Goal: Task Accomplishment & Management: Use online tool/utility

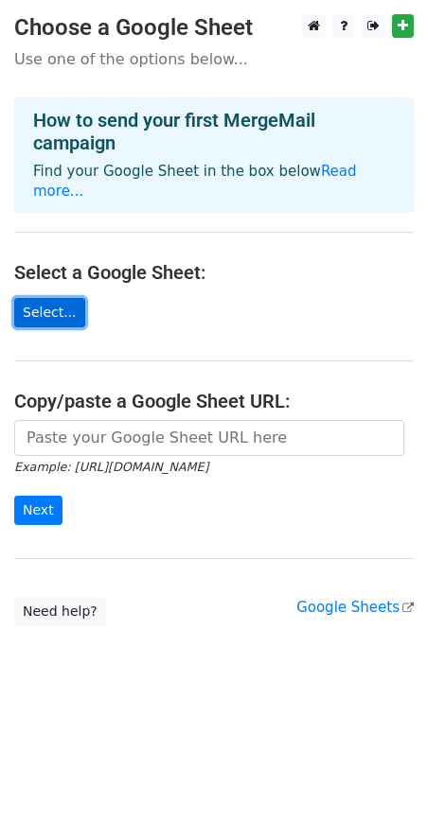
click at [60, 298] on link "Select..." at bounding box center [49, 312] width 71 height 29
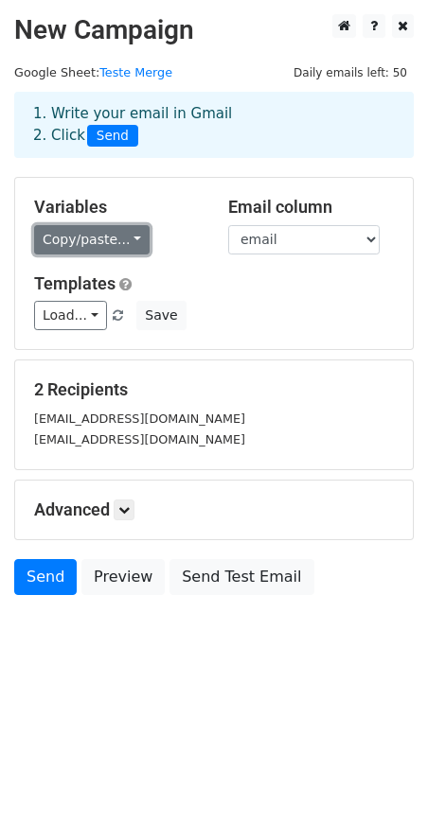
click at [114, 239] on link "Copy/paste..." at bounding box center [91, 239] width 115 height 29
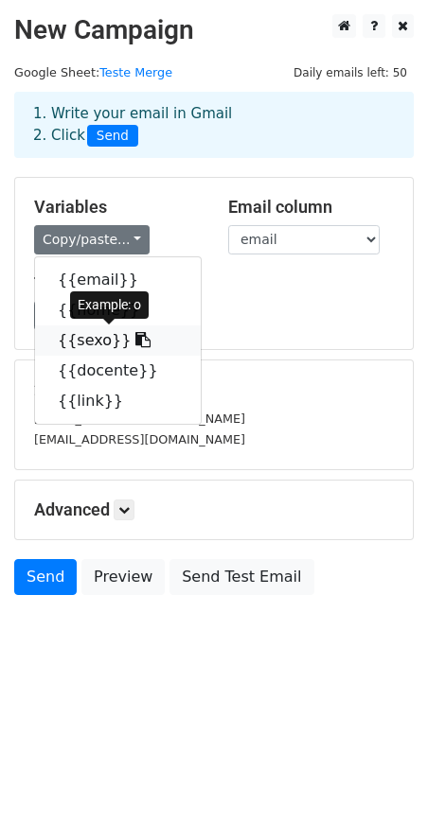
click at [102, 336] on link "{{sexo}}" at bounding box center [118, 340] width 166 height 30
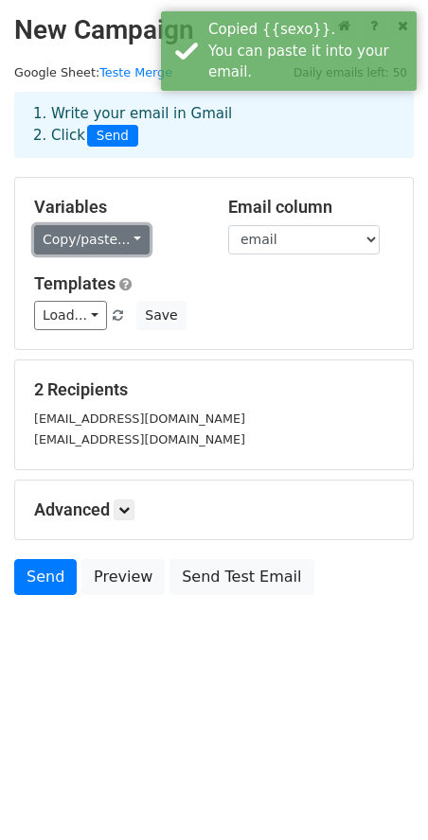
click at [96, 246] on link "Copy/paste..." at bounding box center [91, 239] width 115 height 29
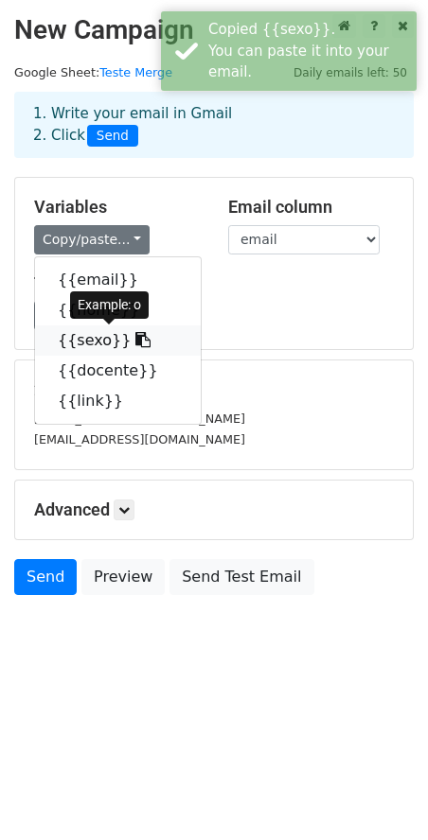
click at [75, 344] on link "{{sexo}}" at bounding box center [118, 340] width 166 height 30
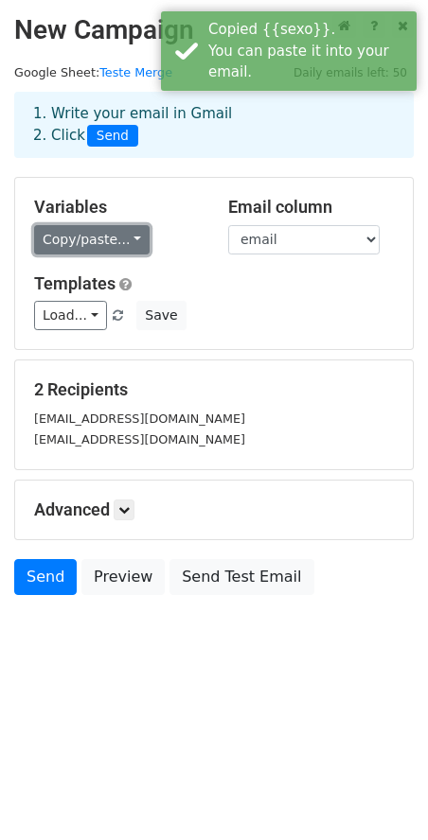
click at [104, 236] on link "Copy/paste..." at bounding box center [91, 239] width 115 height 29
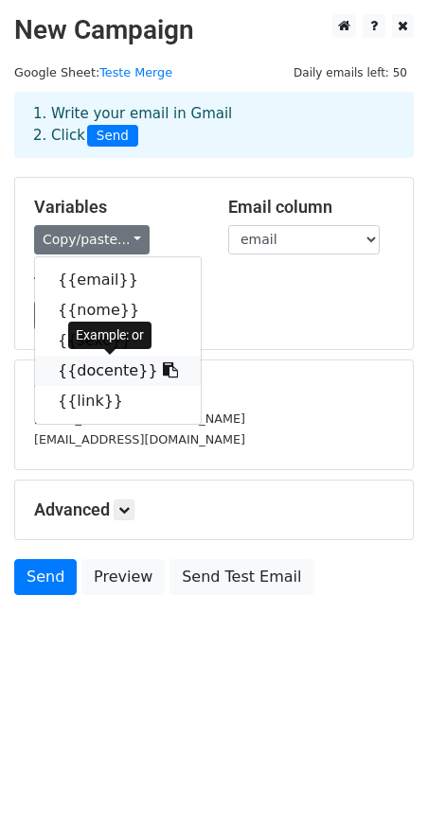
click at [85, 374] on link "{{docente}}" at bounding box center [118, 371] width 166 height 30
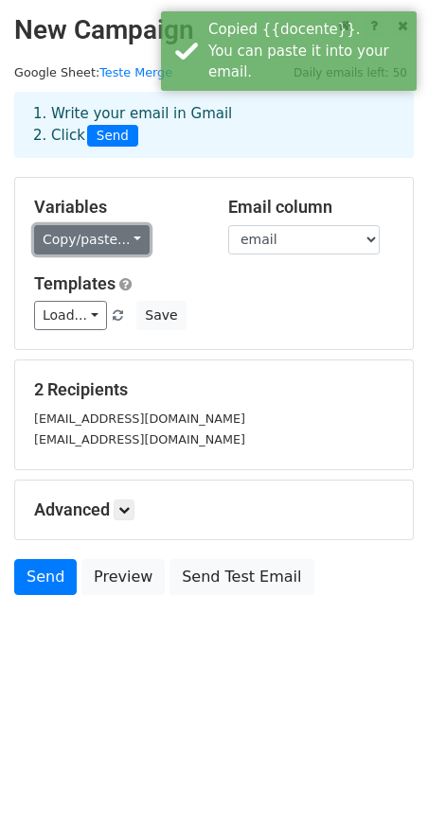
click at [122, 241] on link "Copy/paste..." at bounding box center [91, 239] width 115 height 29
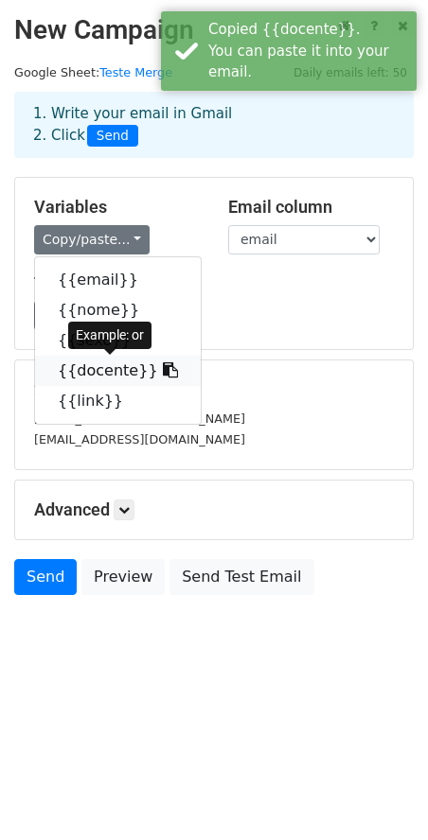
click at [163, 372] on icon at bounding box center [170, 369] width 15 height 15
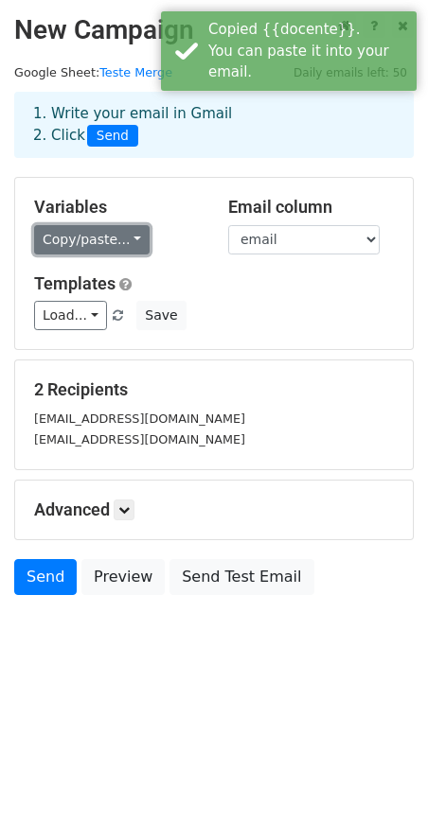
click at [53, 231] on link "Copy/paste..." at bounding box center [91, 239] width 115 height 29
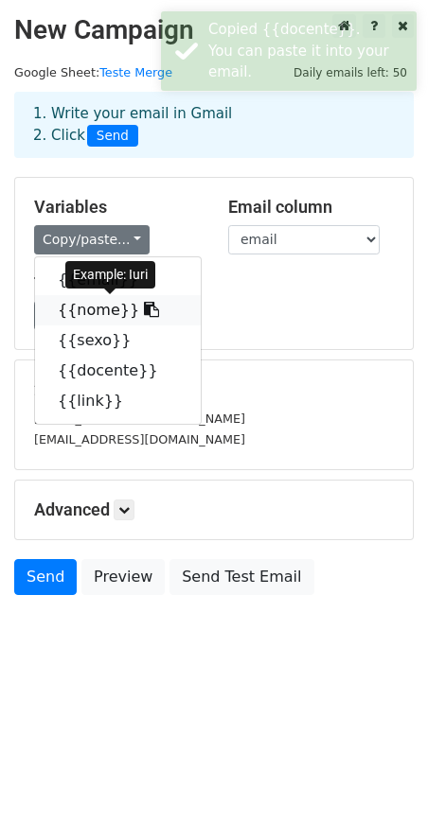
click at [93, 306] on link "{{nome}}" at bounding box center [118, 310] width 166 height 30
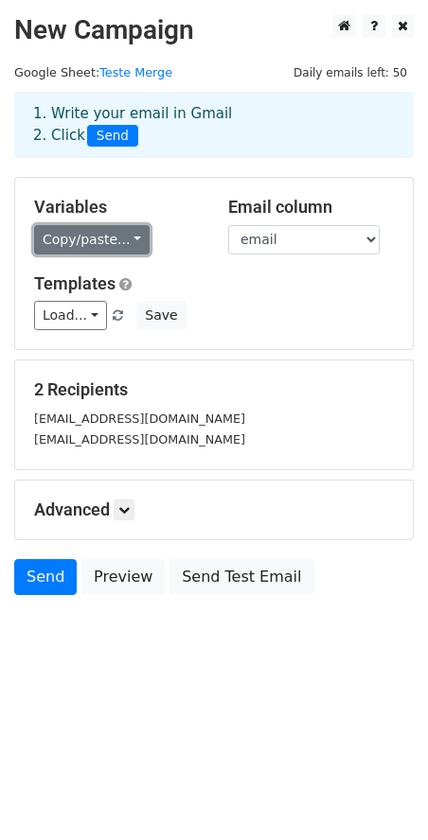
click at [113, 246] on link "Copy/paste..." at bounding box center [91, 239] width 115 height 29
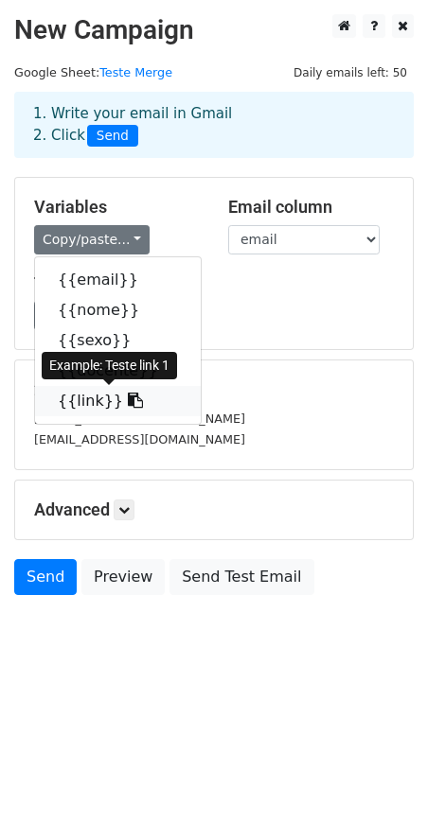
click at [102, 401] on link "{{link}}" at bounding box center [118, 401] width 166 height 30
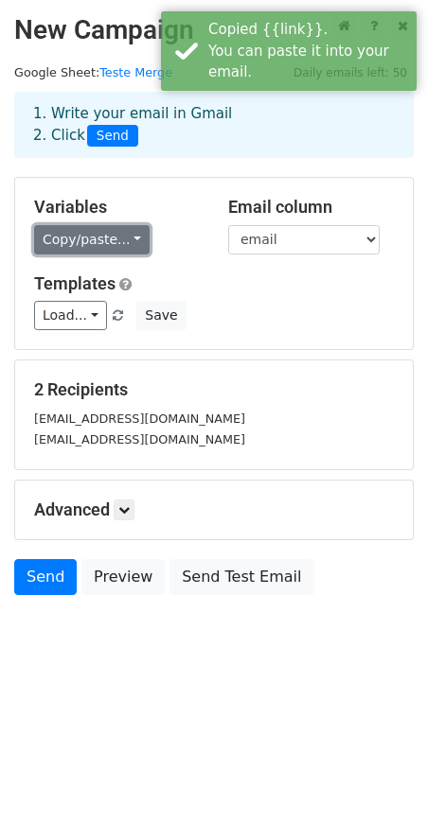
click at [53, 246] on link "Copy/paste..." at bounding box center [91, 239] width 115 height 29
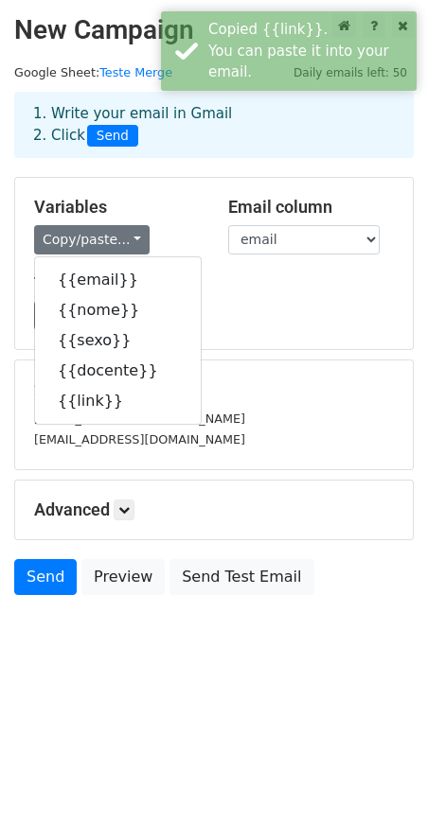
drag, startPoint x: 217, startPoint y: 286, endPoint x: 326, endPoint y: 241, distance: 118.4
click at [220, 286] on h5 "Templates" at bounding box center [213, 283] width 359 height 21
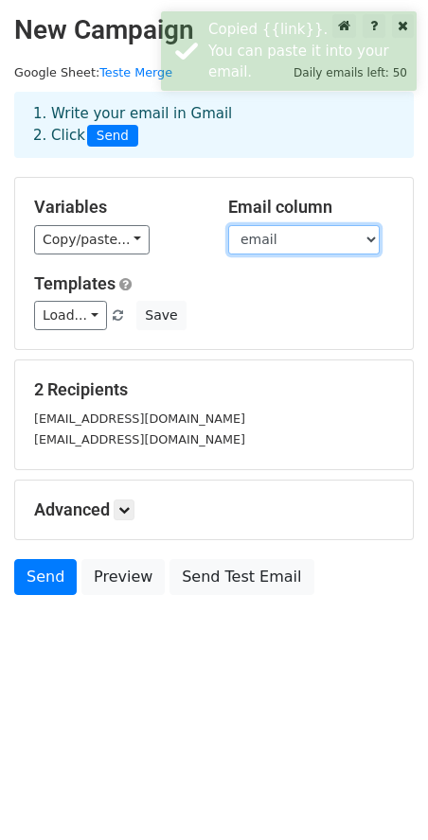
click at [327, 238] on select "email nome sexo docente link" at bounding box center [303, 239] width 151 height 29
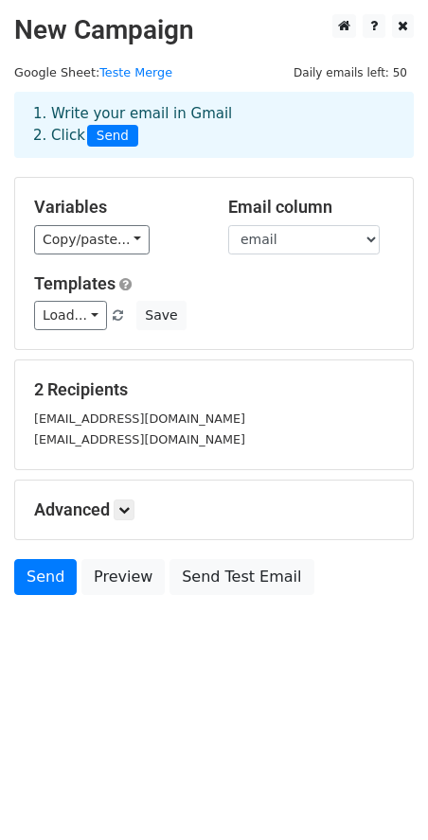
drag, startPoint x: 219, startPoint y: 242, endPoint x: 178, endPoint y: 271, distance: 50.1
click at [218, 242] on div "Email column email nome sexo docente link" at bounding box center [311, 226] width 194 height 58
click at [83, 317] on link "Load..." at bounding box center [70, 315] width 73 height 29
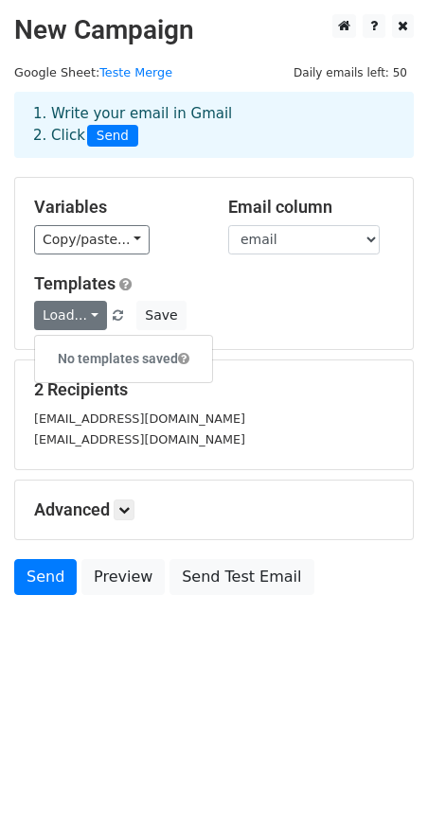
click at [201, 232] on div "Variables Copy/paste... {{email}} {{nome}} {{sexo}} {{docente}} {{link}}" at bounding box center [117, 226] width 194 height 58
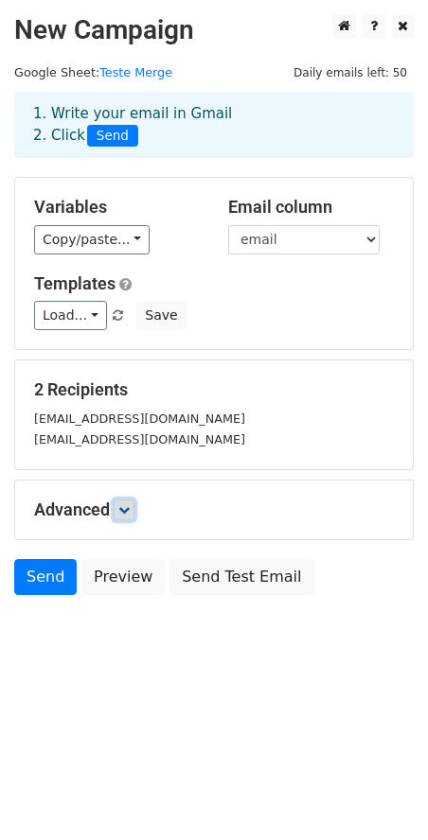
click at [128, 514] on icon at bounding box center [123, 509] width 11 height 11
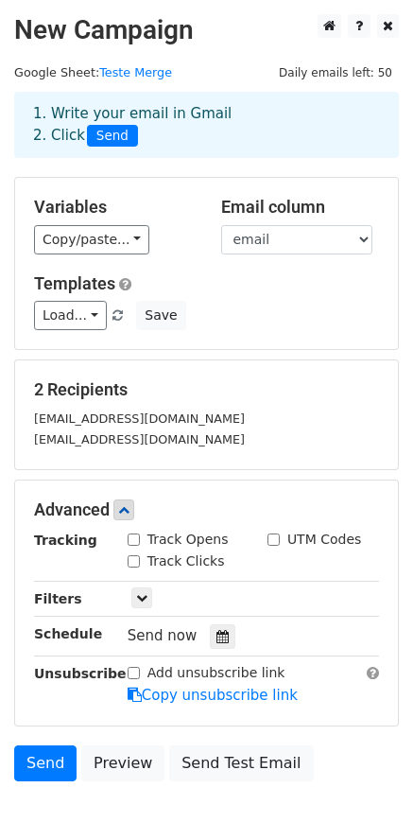
click at [275, 538] on input "UTM Codes" at bounding box center [274, 540] width 12 height 12
checkbox input "true"
click at [131, 536] on input "Track Opens" at bounding box center [134, 540] width 12 height 12
checkbox input "true"
click at [133, 558] on input "Track Clicks" at bounding box center [134, 561] width 12 height 12
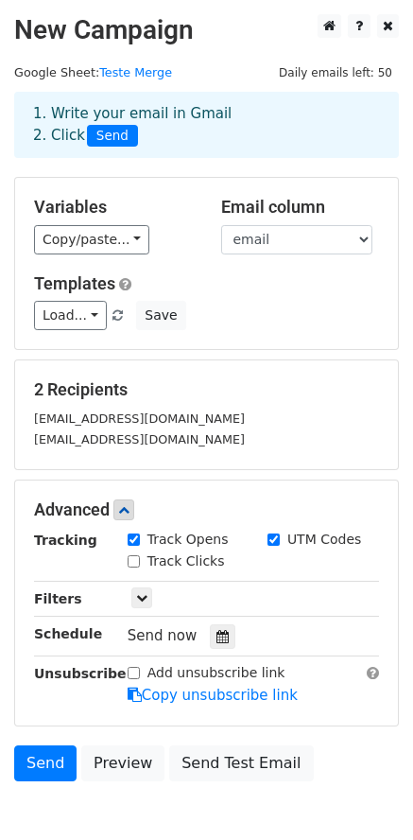
checkbox input "true"
click at [140, 597] on icon at bounding box center [141, 597] width 11 height 11
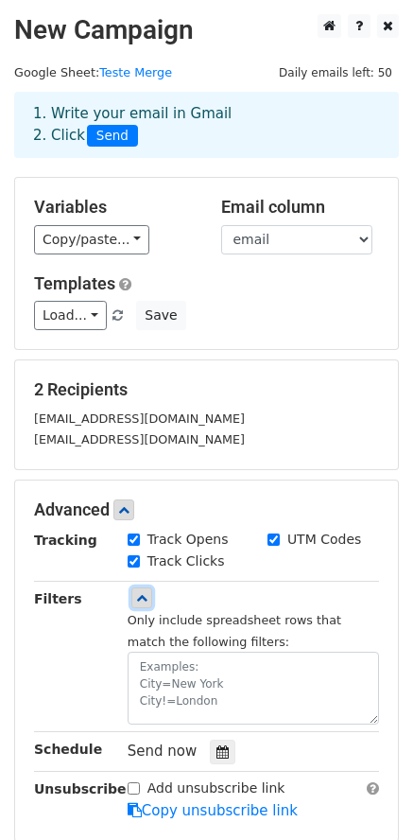
click at [148, 595] on link at bounding box center [141, 597] width 21 height 21
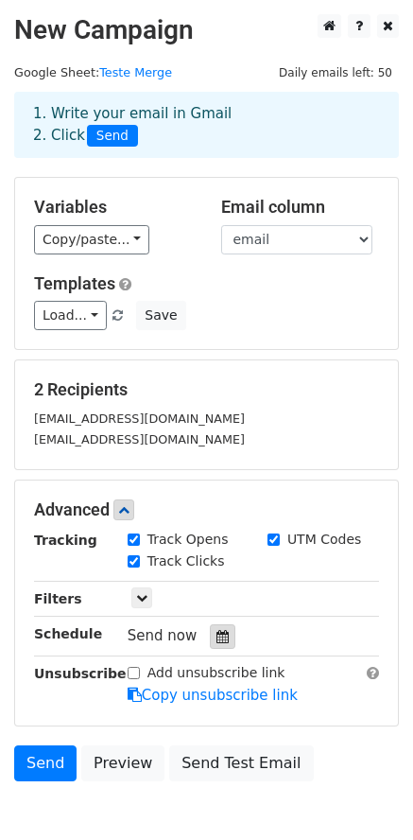
click at [217, 642] on icon at bounding box center [223, 636] width 12 height 13
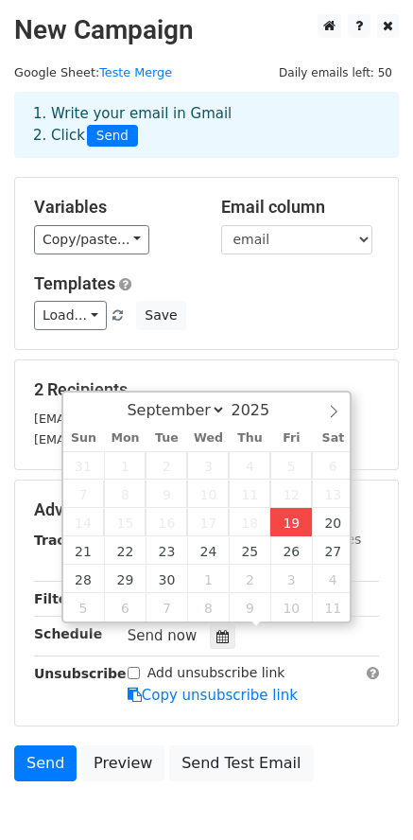
type input "2025-09-19 14:23"
type input "02"
type input "23"
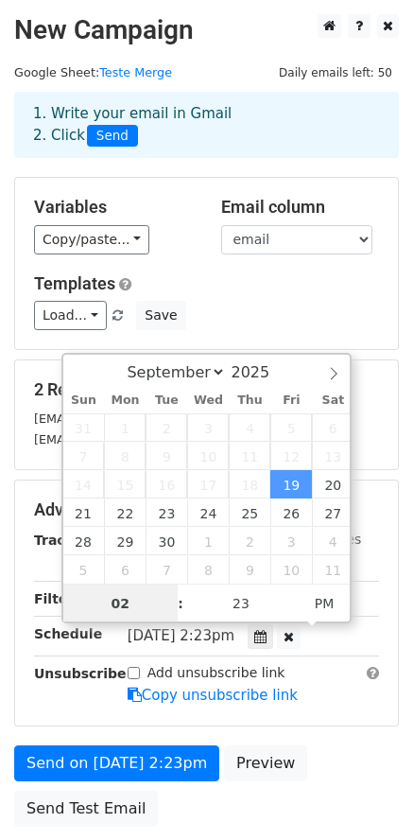
scroll to position [1, 0]
click at [359, 377] on div "2 Recipients iurimalverdi@gmail.com iurimalverdi@yahoo.com.br" at bounding box center [206, 414] width 383 height 109
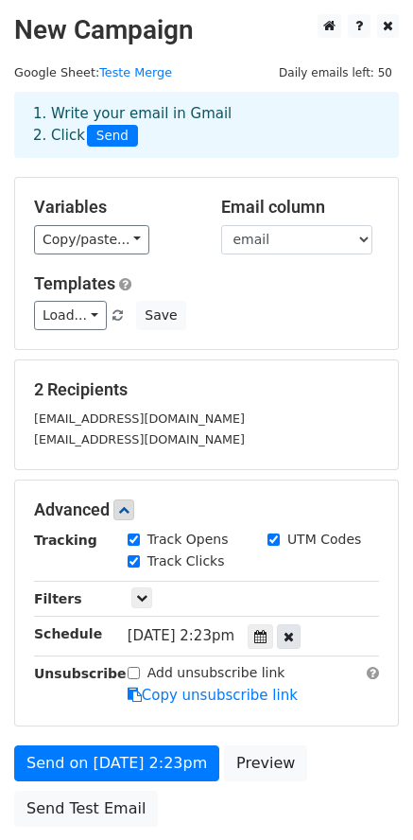
click at [294, 634] on icon at bounding box center [289, 636] width 10 height 13
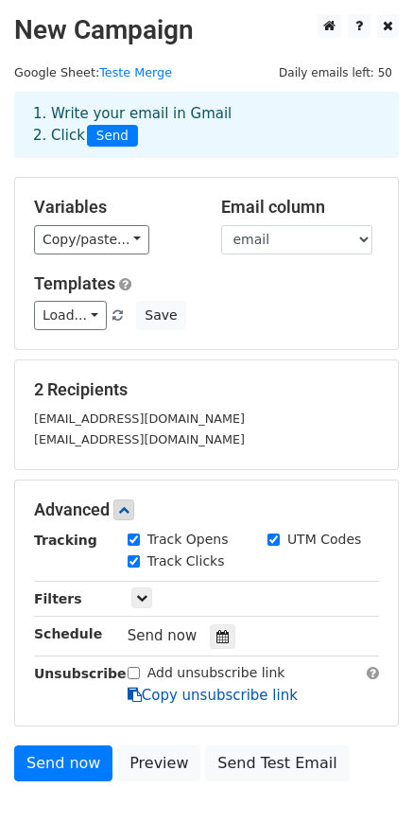
click at [254, 697] on link "Copy unsubscribe link" at bounding box center [213, 695] width 170 height 17
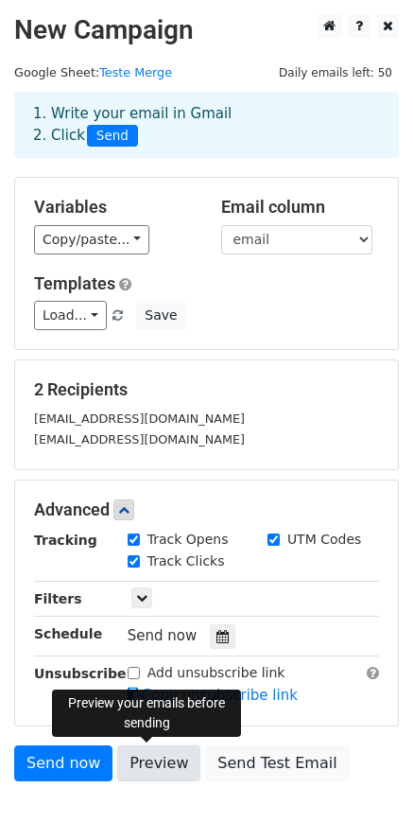
click at [130, 761] on link "Preview" at bounding box center [158, 763] width 83 height 36
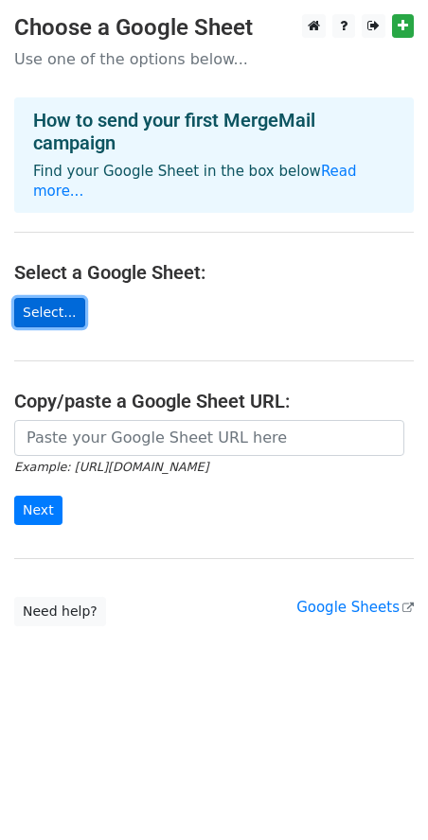
click at [53, 299] on link "Select..." at bounding box center [49, 312] width 71 height 29
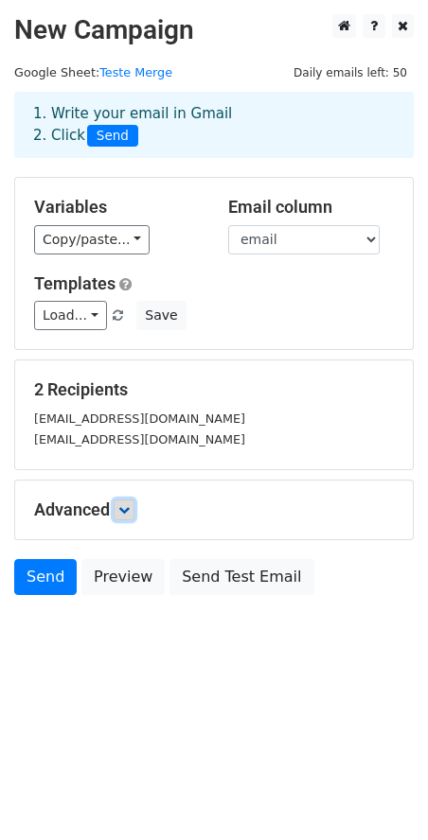
click at [129, 510] on icon at bounding box center [123, 509] width 11 height 11
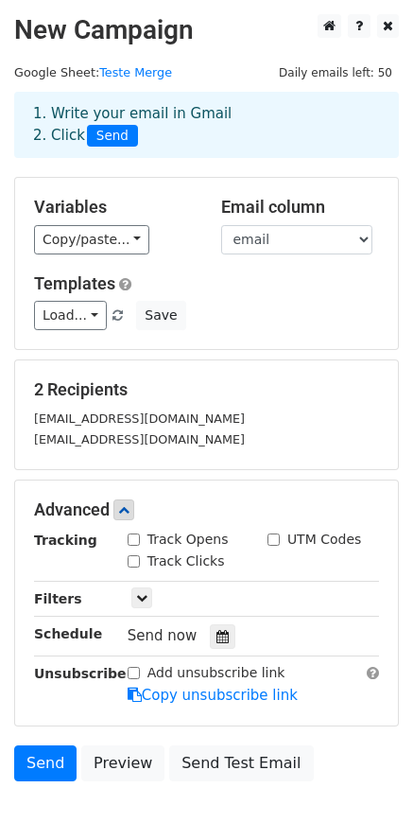
drag, startPoint x: 134, startPoint y: 540, endPoint x: 134, endPoint y: 553, distance: 13.2
click at [134, 548] on div "Track Opens" at bounding box center [178, 540] width 101 height 20
click at [134, 560] on input "Track Clicks" at bounding box center [134, 561] width 12 height 12
checkbox input "true"
click at [135, 537] on input "Track Opens" at bounding box center [134, 540] width 12 height 12
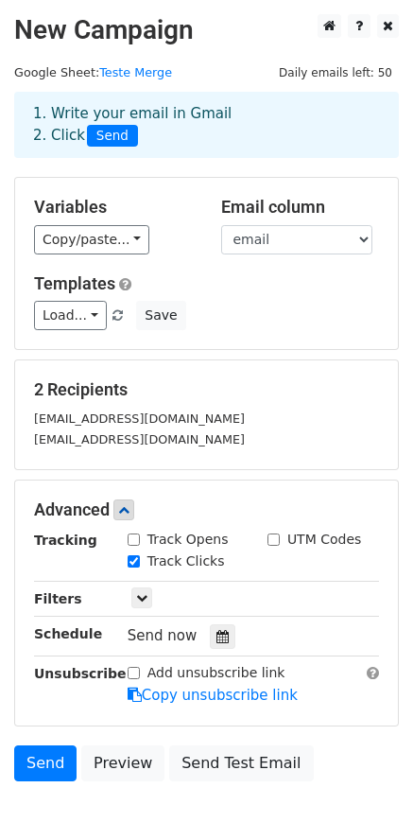
checkbox input "true"
click at [274, 540] on input "UTM Codes" at bounding box center [274, 540] width 12 height 12
checkbox input "true"
click at [138, 604] on link at bounding box center [141, 597] width 21 height 21
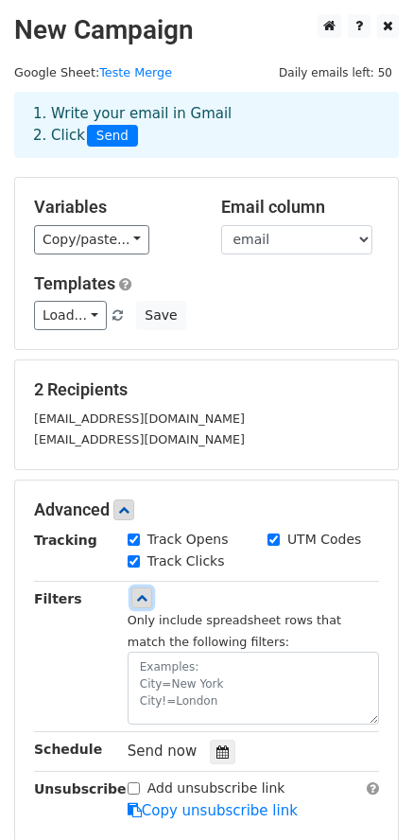
click at [139, 600] on icon at bounding box center [141, 597] width 11 height 11
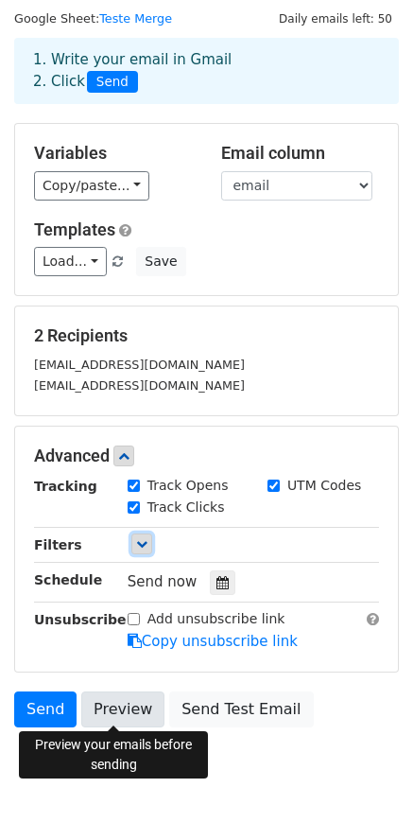
scroll to position [100, 0]
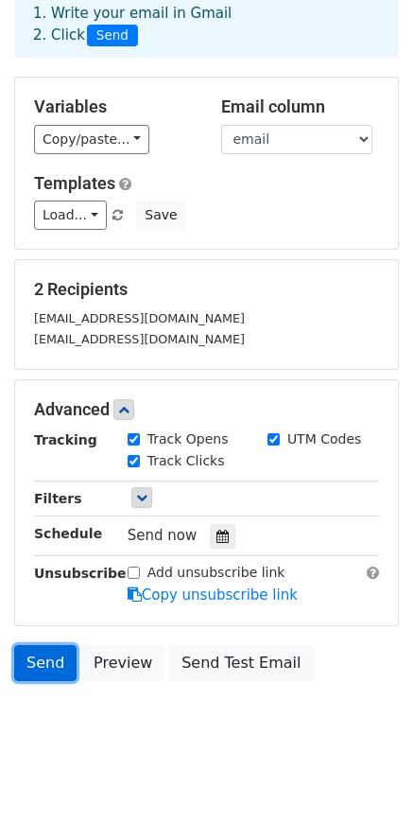
click at [50, 669] on link "Send" at bounding box center [45, 663] width 62 height 36
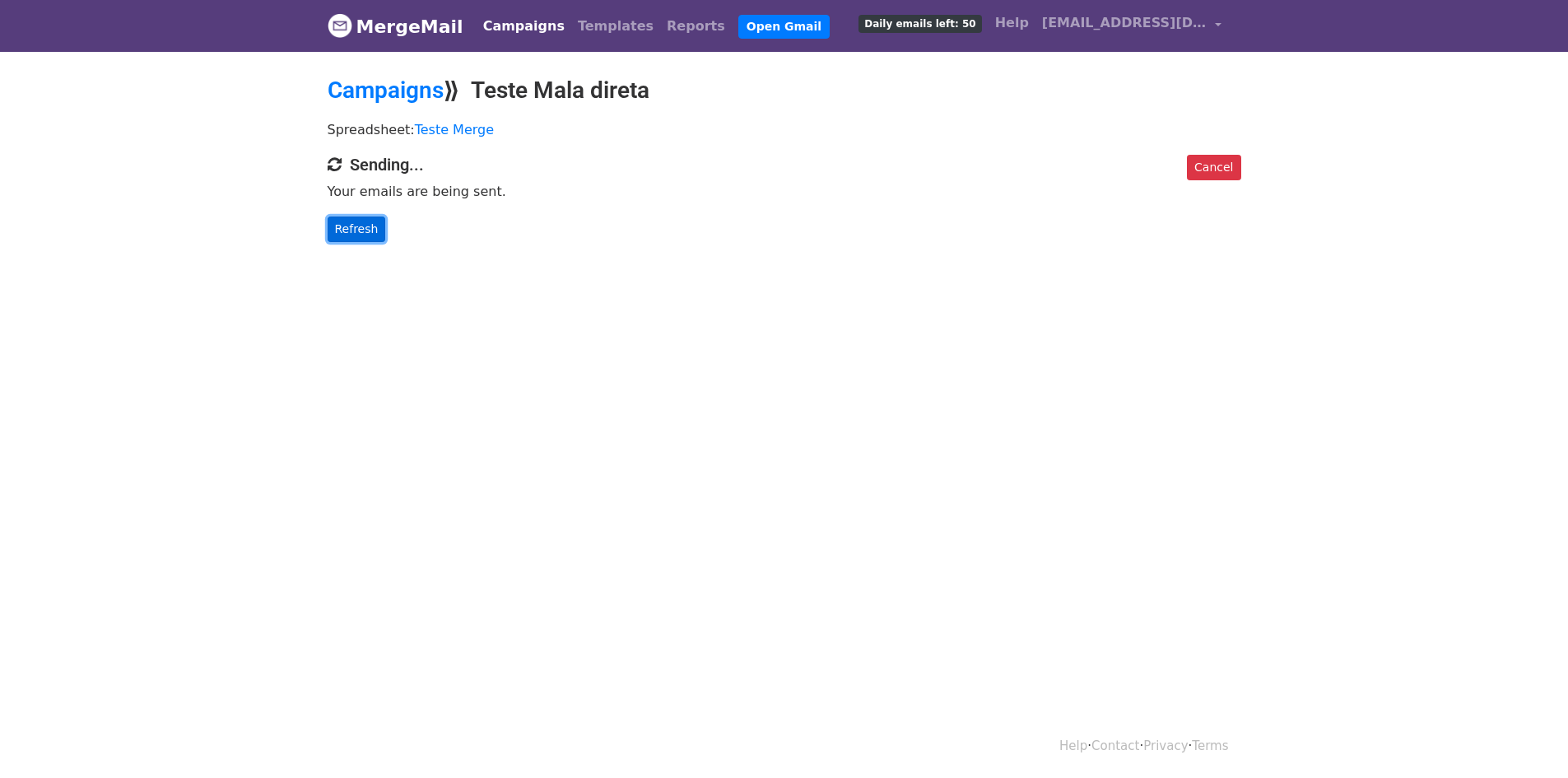
click at [363, 233] on link "Refresh" at bounding box center [357, 229] width 58 height 25
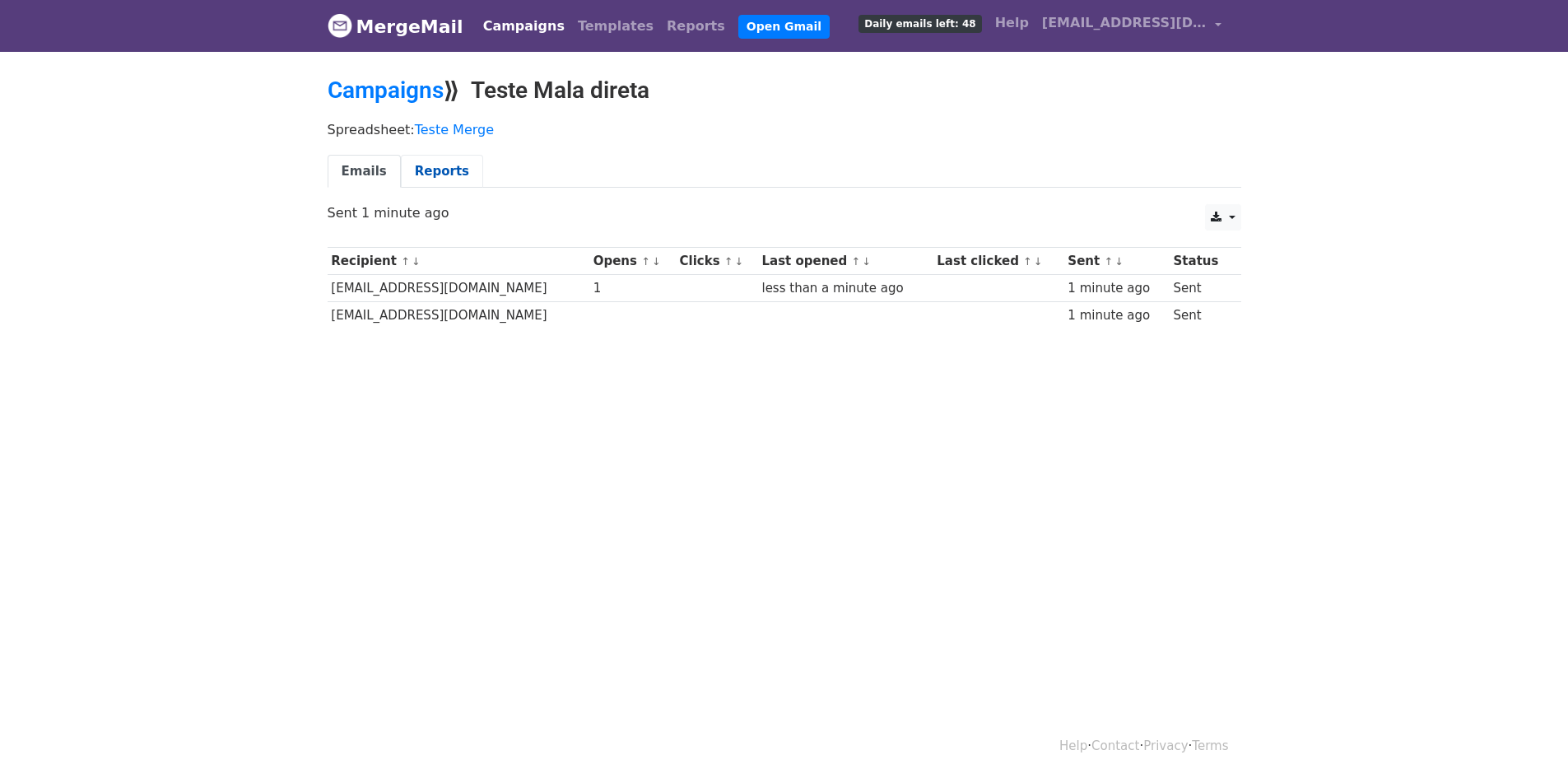
click at [434, 177] on link "Reports" at bounding box center [442, 171] width 83 height 34
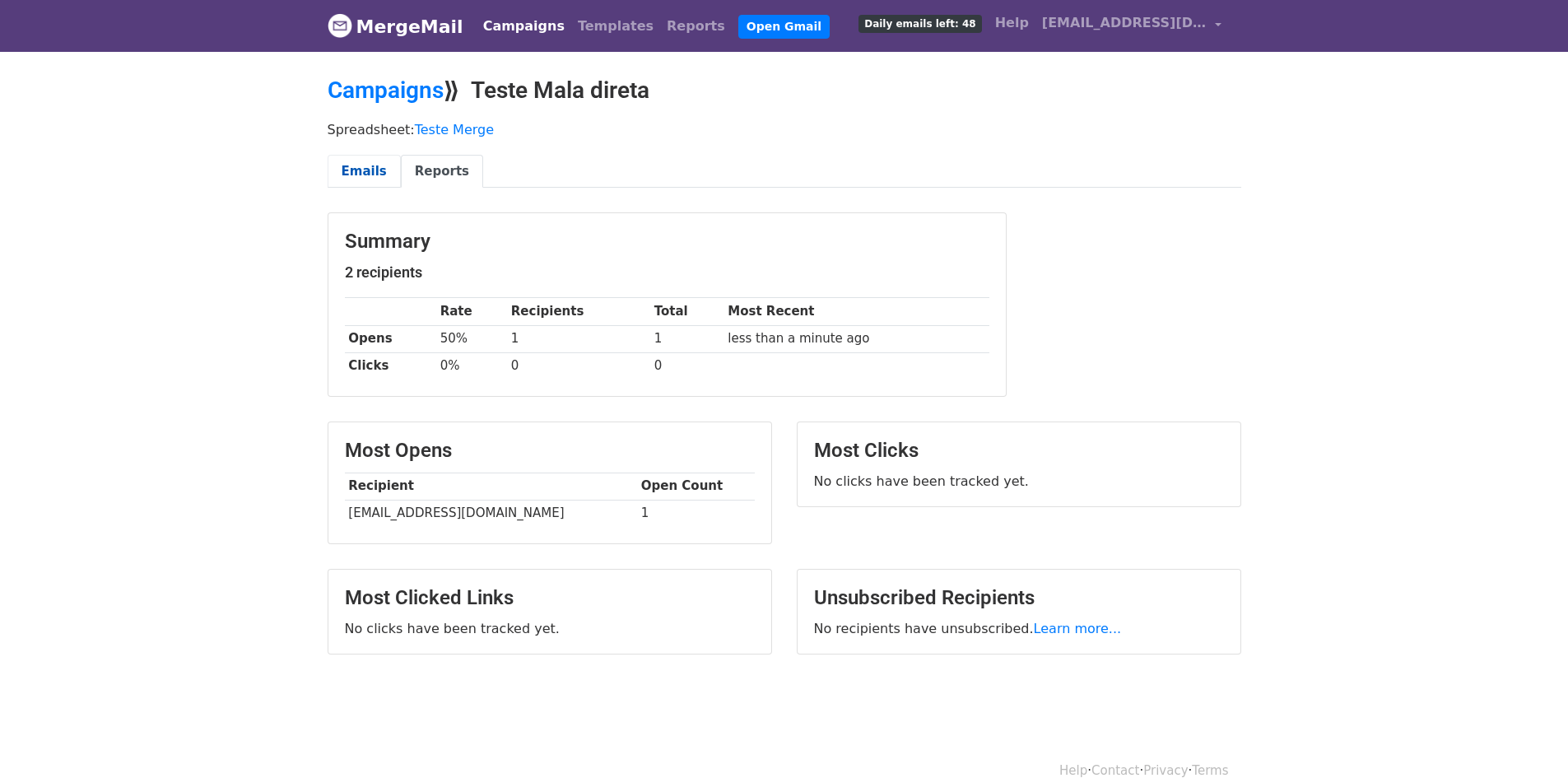
click at [372, 177] on link "Emails" at bounding box center [365, 171] width 73 height 34
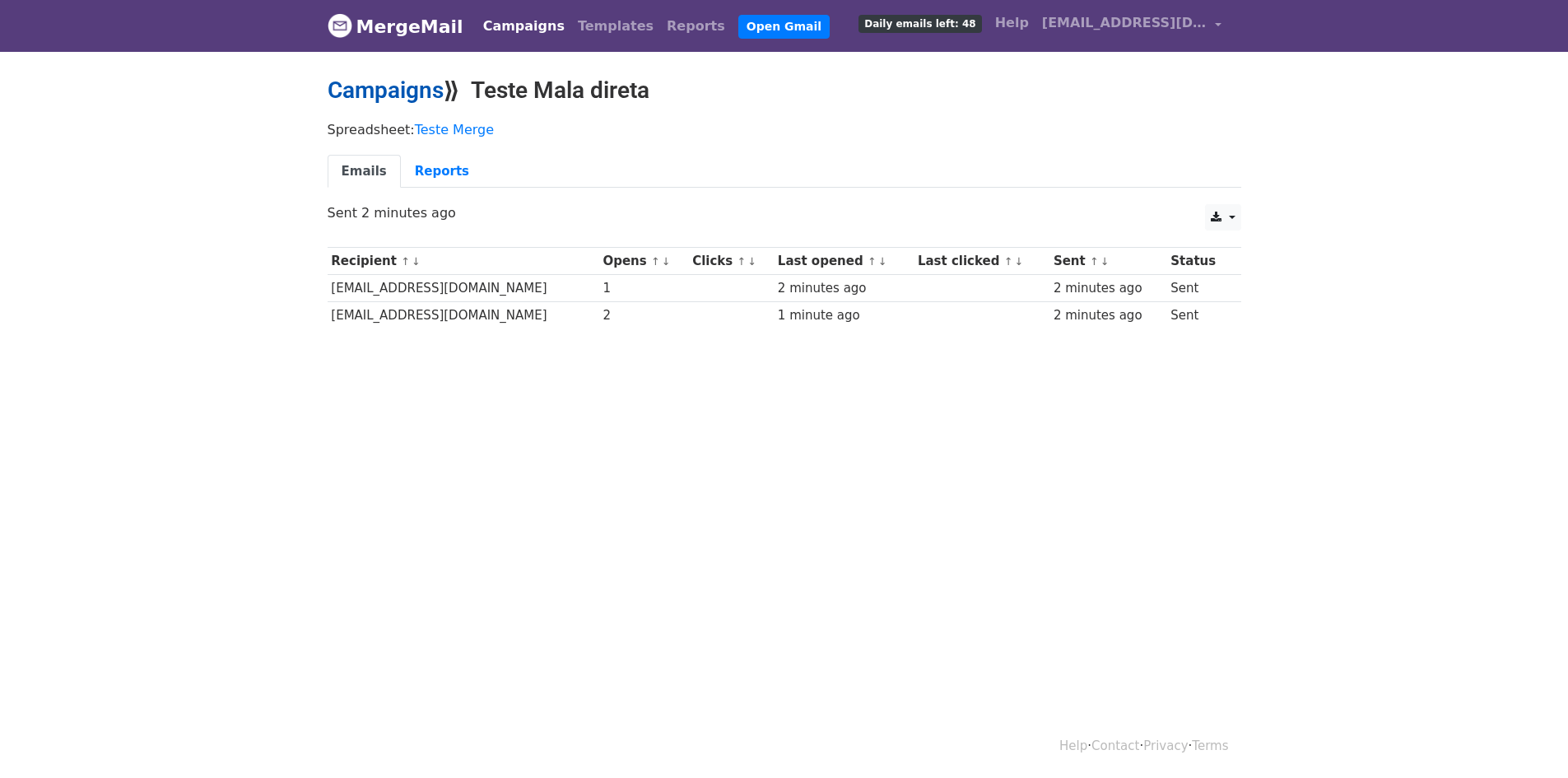
click at [392, 91] on link "Campaigns" at bounding box center [385, 90] width 116 height 27
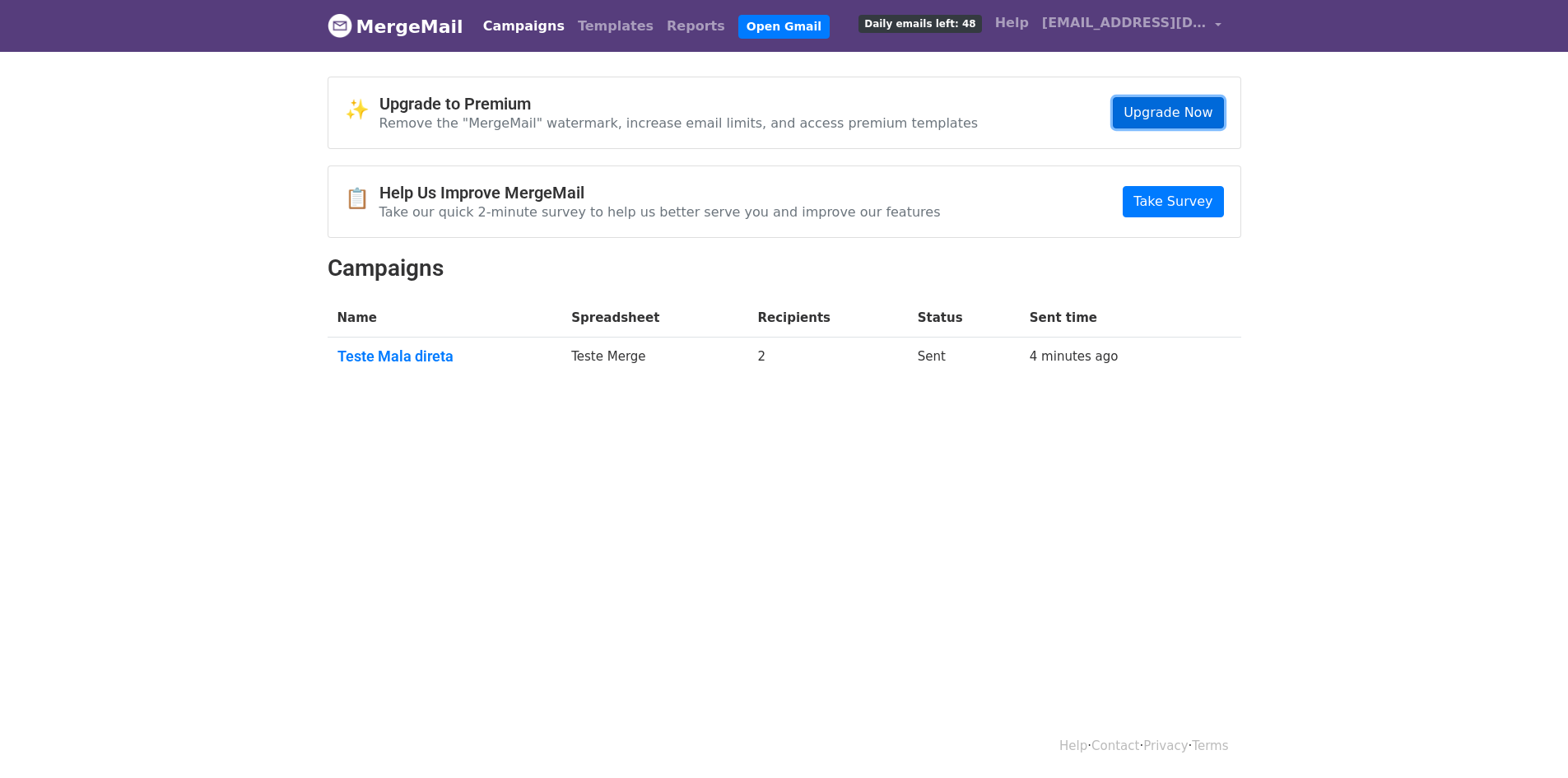
click at [1165, 113] on link "Upgrade Now" at bounding box center [1168, 113] width 111 height 31
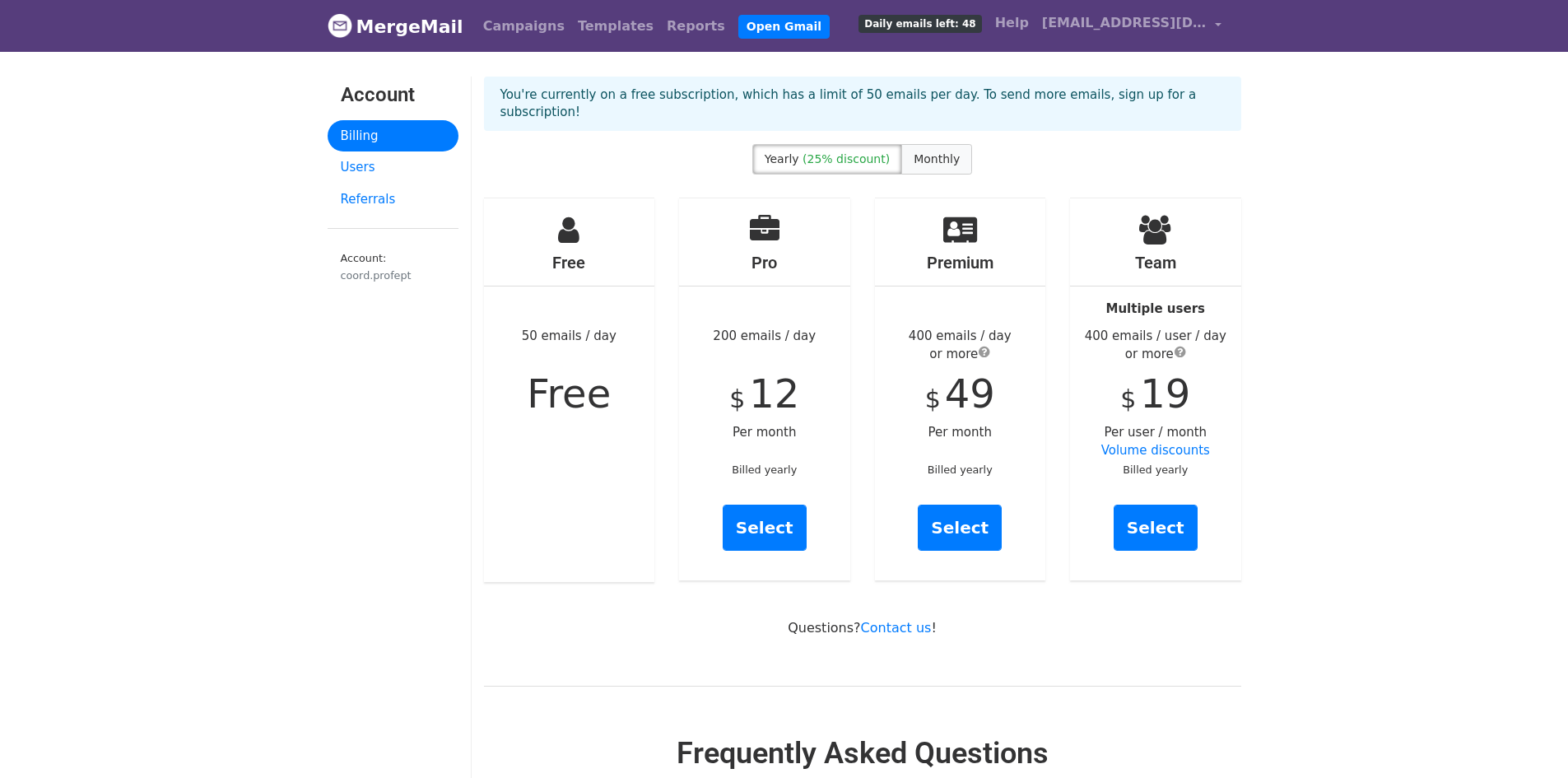
click at [939, 152] on span "Monthly" at bounding box center [936, 158] width 46 height 13
click at [913, 149] on label "Monthly" at bounding box center [936, 159] width 70 height 30
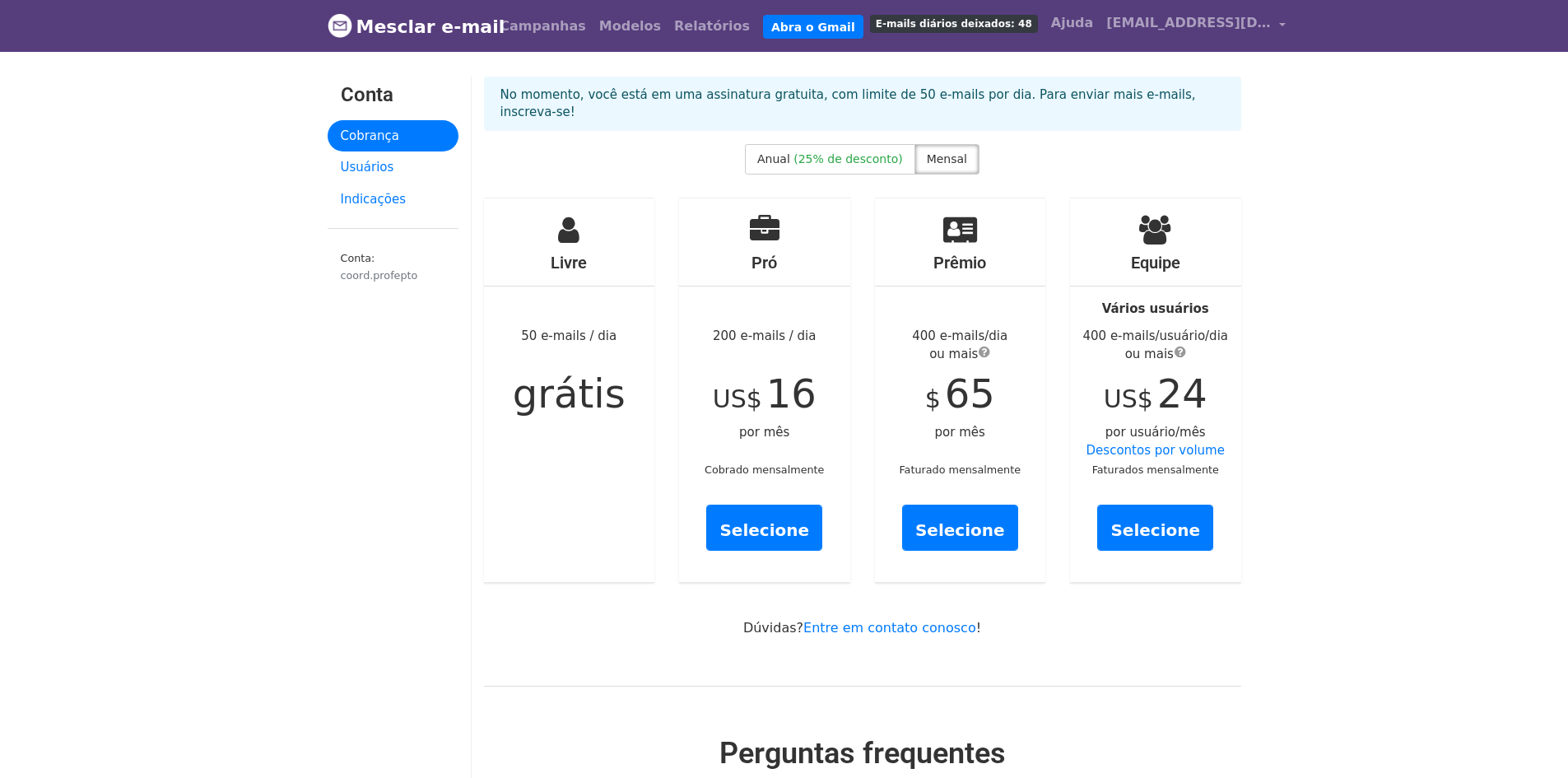
click at [623, 28] on font "Modelos" at bounding box center [630, 26] width 62 height 16
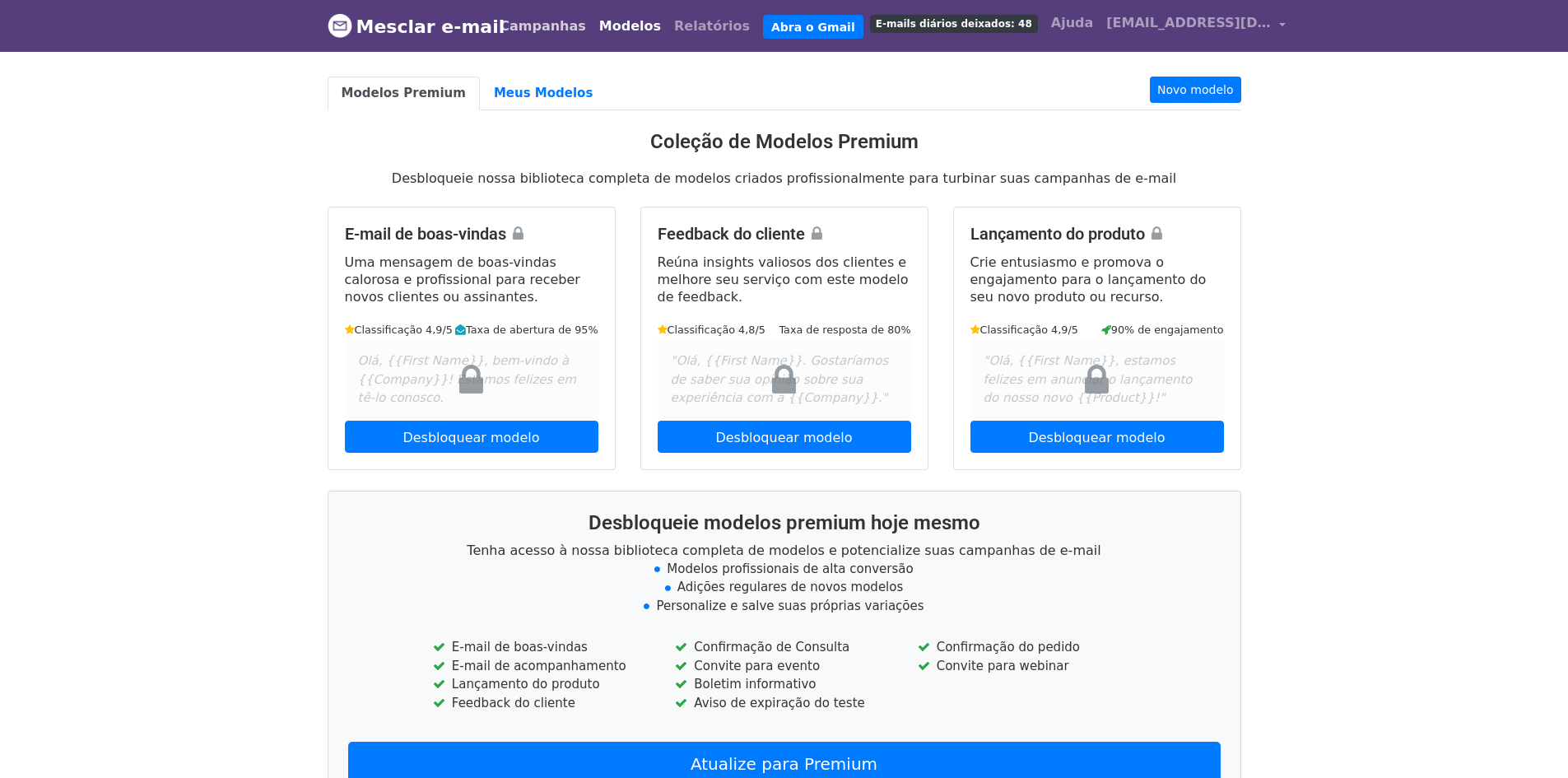
click at [543, 29] on font "Campanhas" at bounding box center [542, 26] width 86 height 16
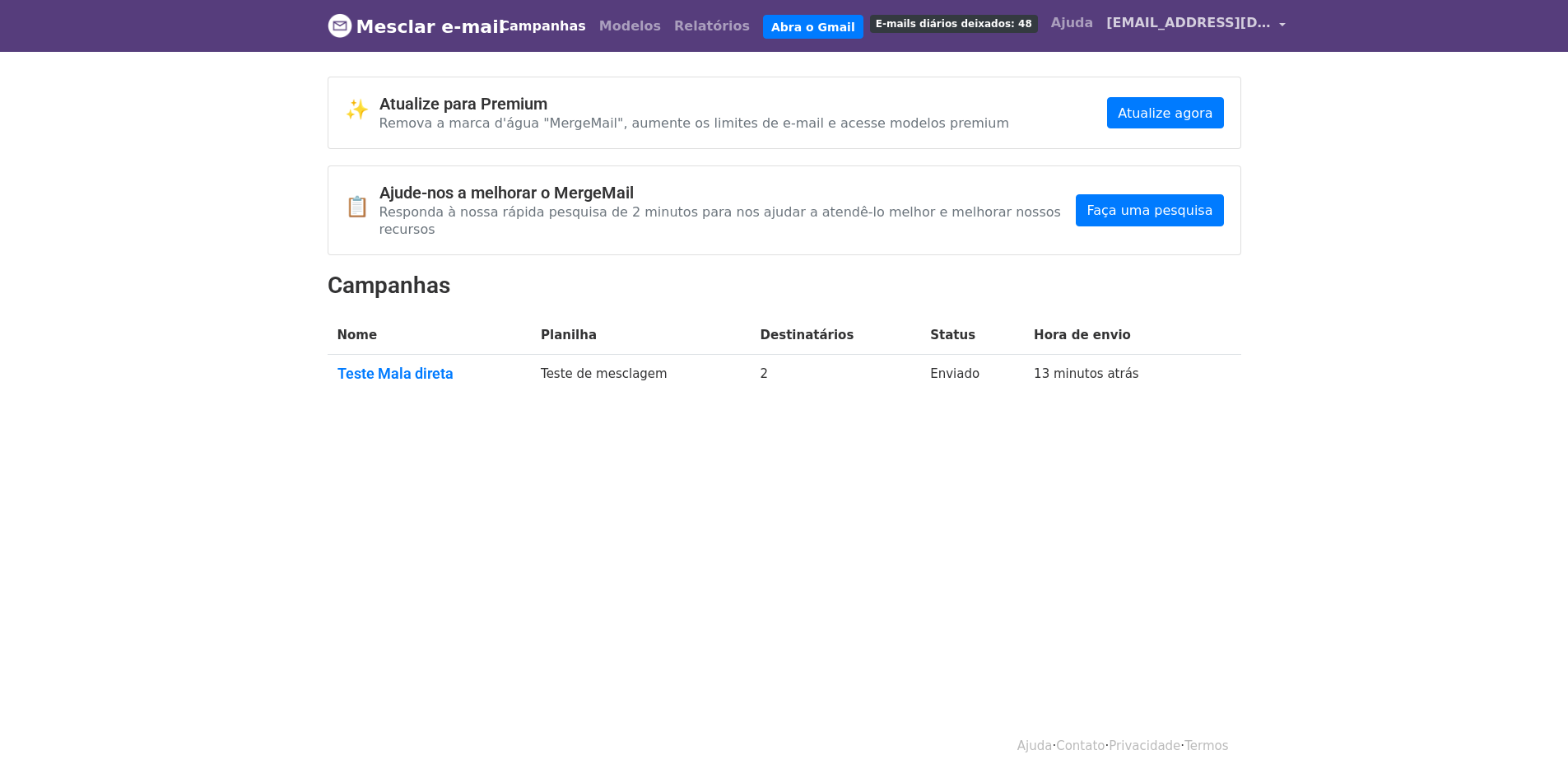
click at [1215, 25] on link "[EMAIL_ADDRESS][DOMAIN_NAME]" at bounding box center [1196, 26] width 192 height 38
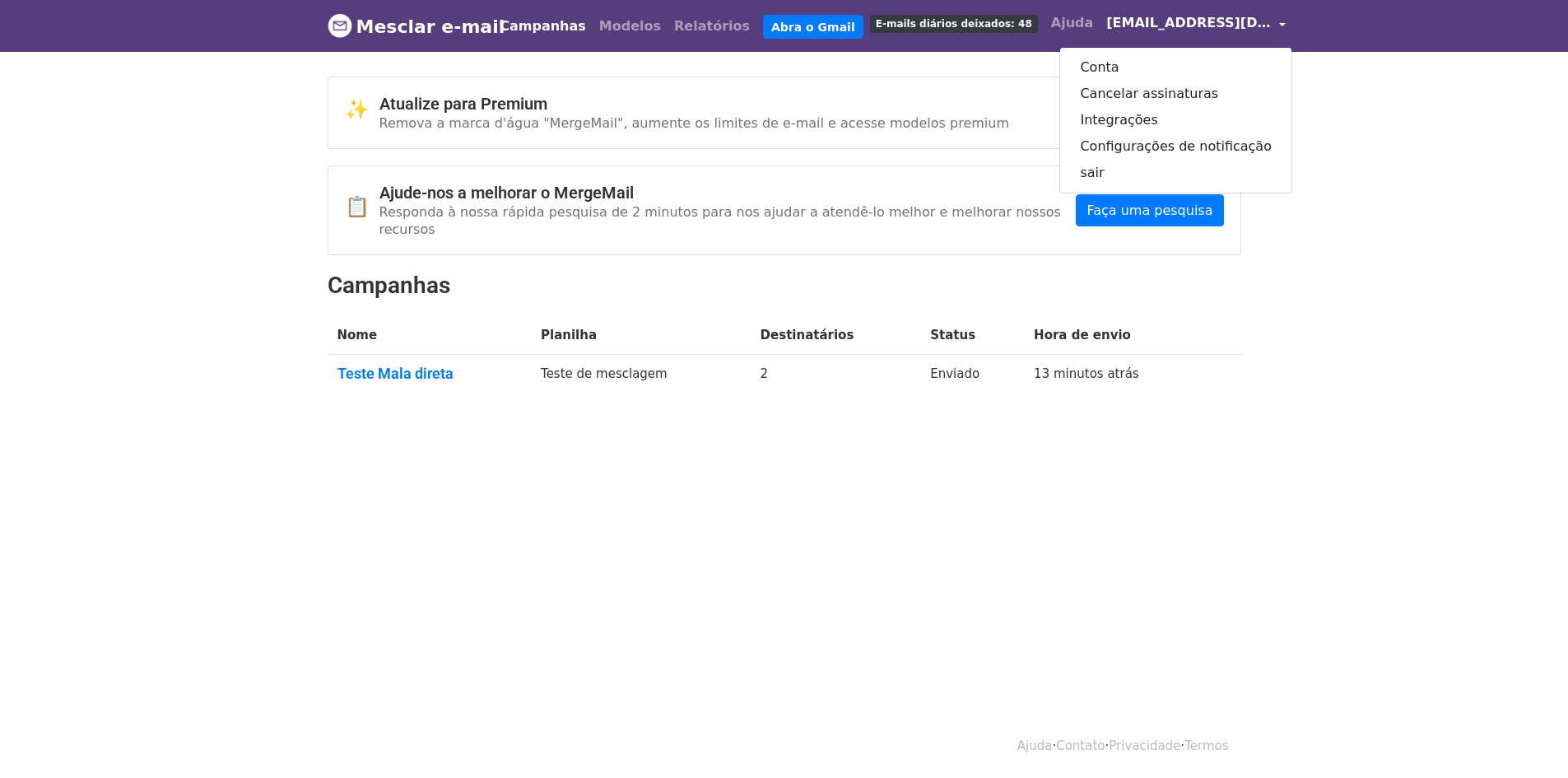
click at [347, 24] on img at bounding box center [340, 25] width 24 height 24
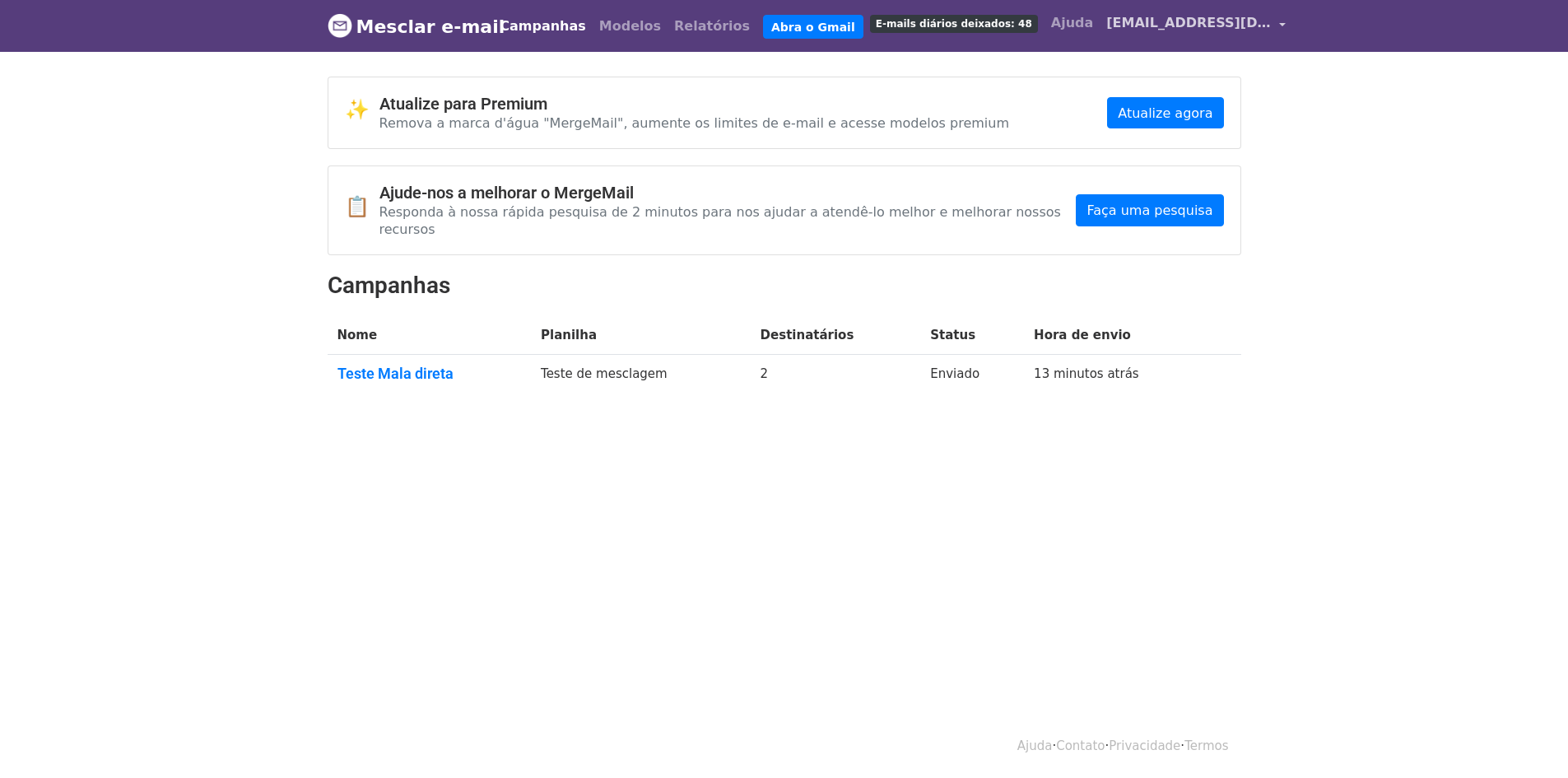
click at [1215, 23] on link "[EMAIL_ADDRESS][DOMAIN_NAME]" at bounding box center [1196, 26] width 192 height 38
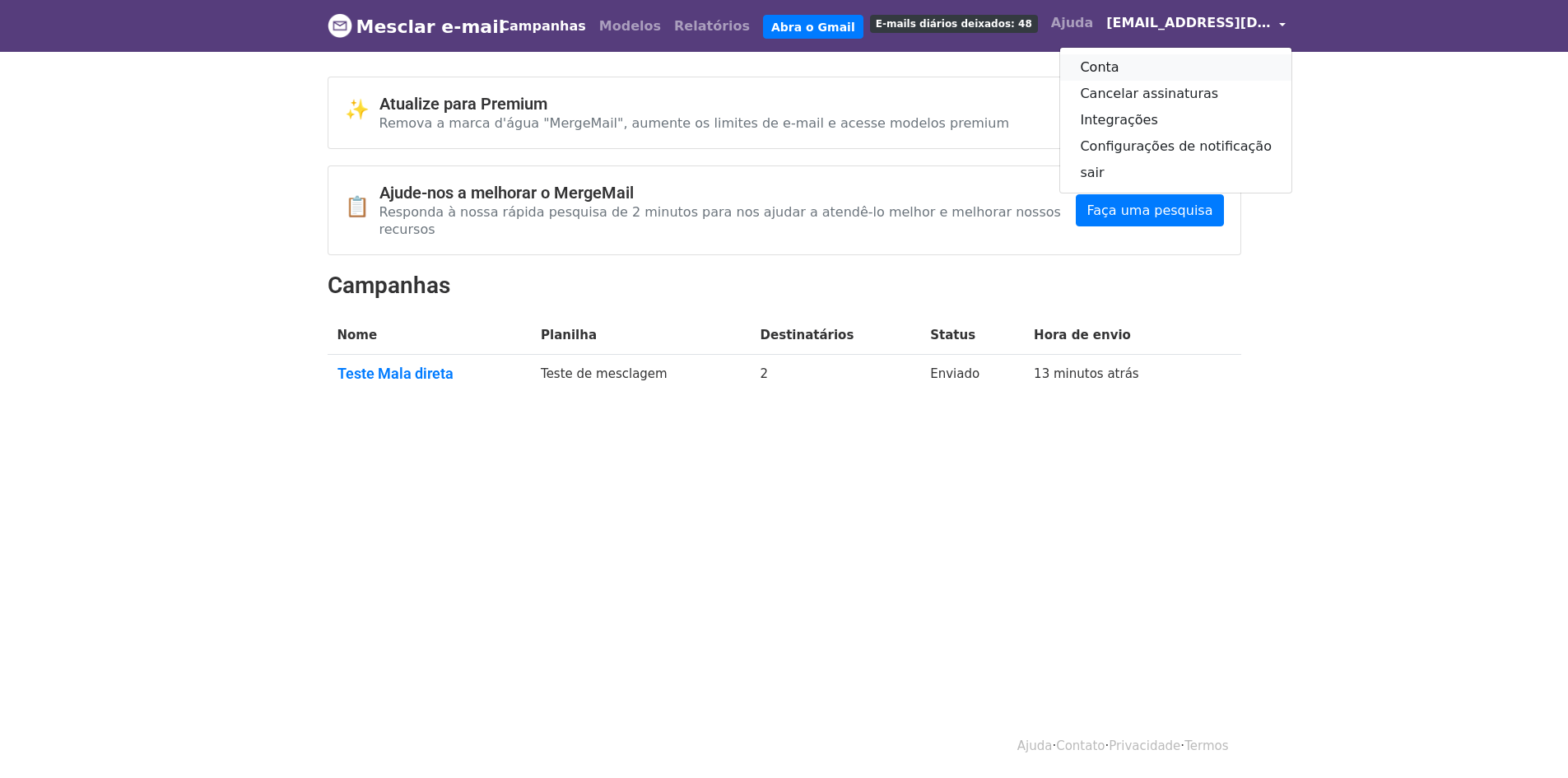
click at [1119, 63] on link "Conta" at bounding box center [1176, 67] width 231 height 26
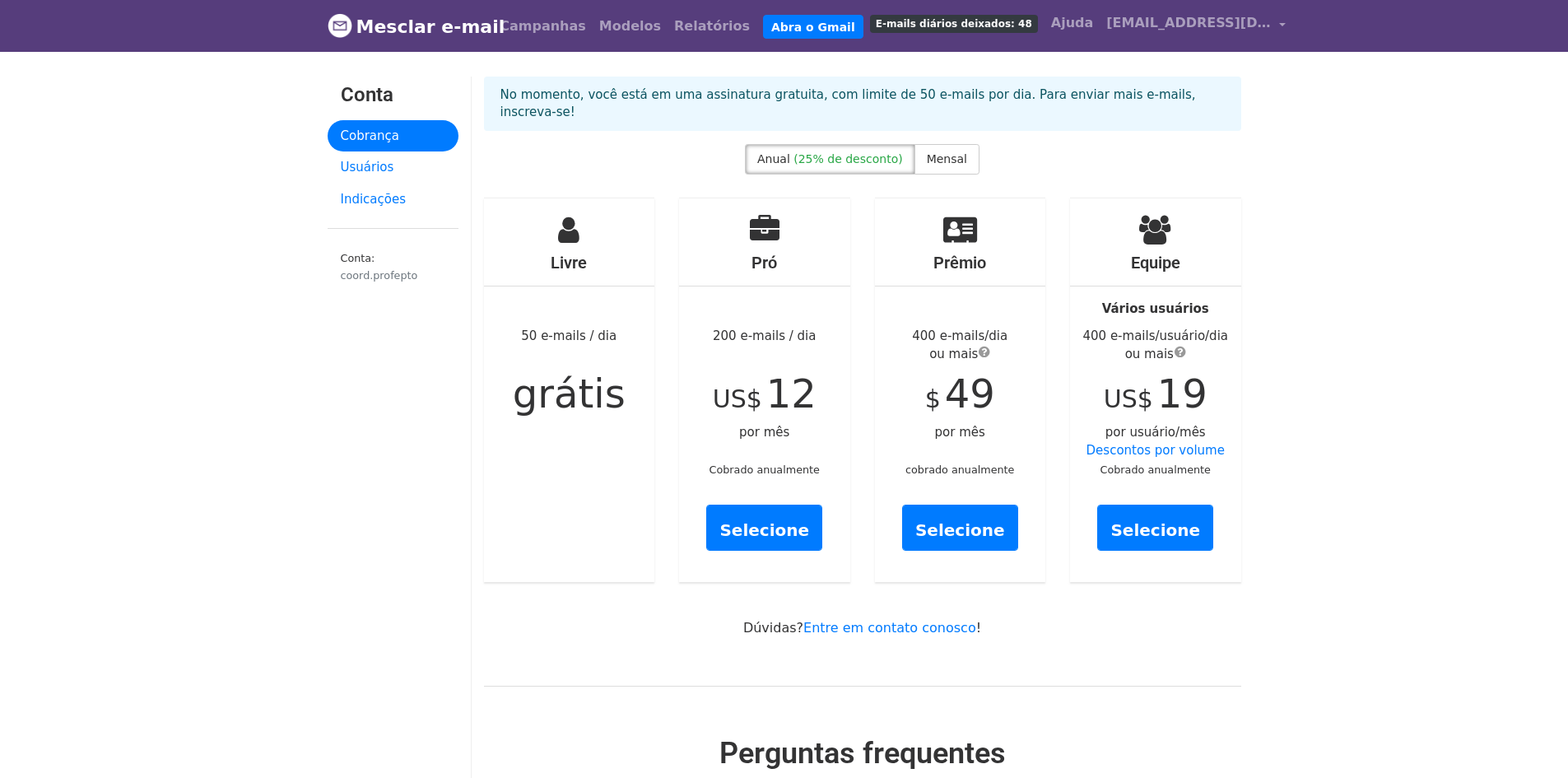
click at [403, 24] on font "Mesclar e-mail" at bounding box center [431, 27] width 149 height 21
